Goal: Navigation & Orientation: Find specific page/section

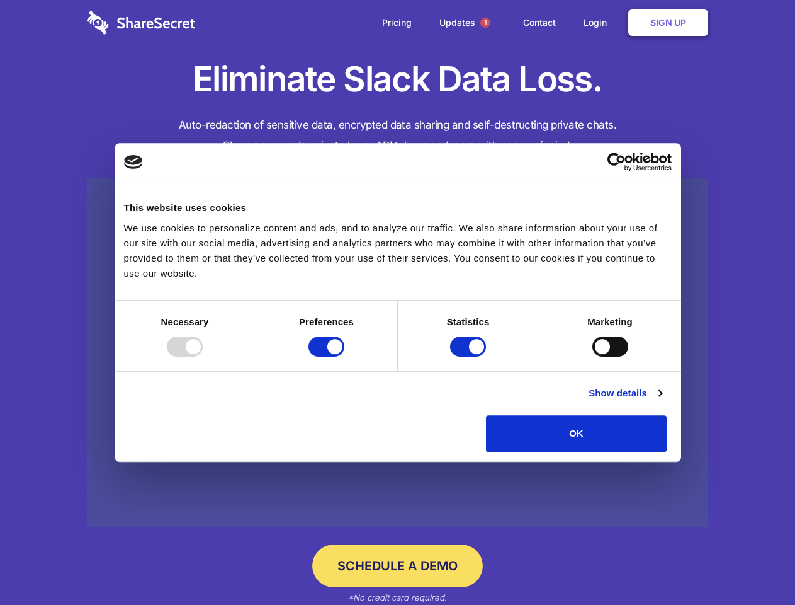
click at [203, 356] on div at bounding box center [185, 346] width 36 height 20
click at [344, 356] on input "Preferences" at bounding box center [327, 346] width 36 height 20
checkbox input "false"
click at [470, 356] on input "Statistics" at bounding box center [468, 346] width 36 height 20
checkbox input "false"
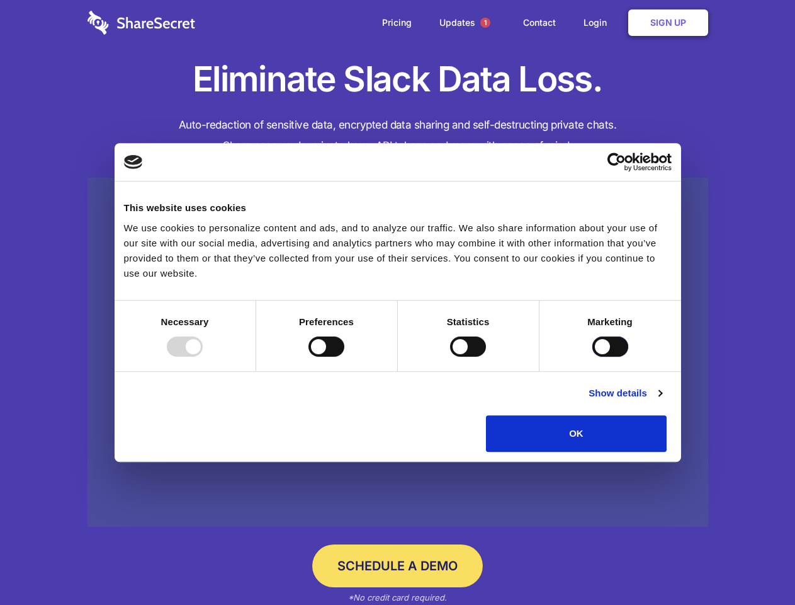
click at [593, 356] on input "Marketing" at bounding box center [611, 346] width 36 height 20
checkbox input "true"
click at [662, 401] on link "Show details" at bounding box center [625, 392] width 73 height 15
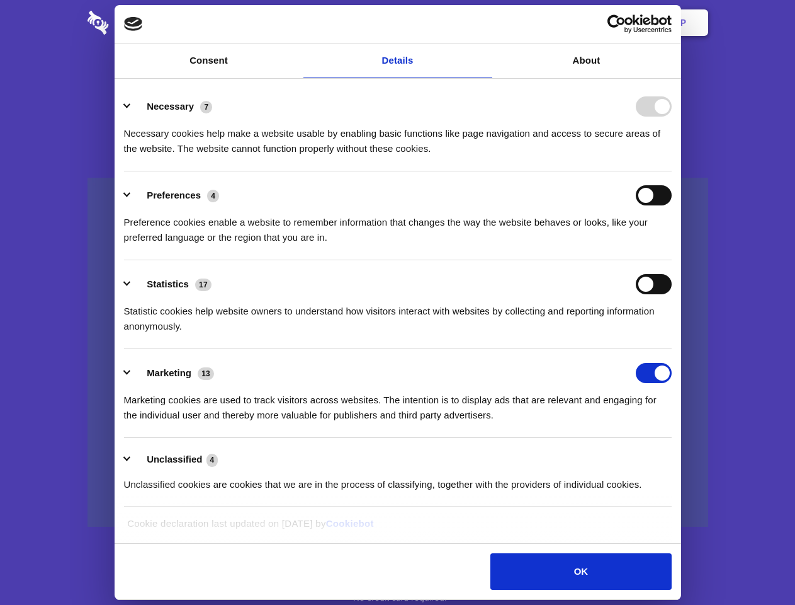
click at [672, 156] on div "Necessary 7 Necessary cookies help make a website usable by enabling basic func…" at bounding box center [398, 126] width 548 height 60
click at [485, 23] on span "1" at bounding box center [485, 23] width 10 height 10
